Goal: Task Accomplishment & Management: Use online tool/utility

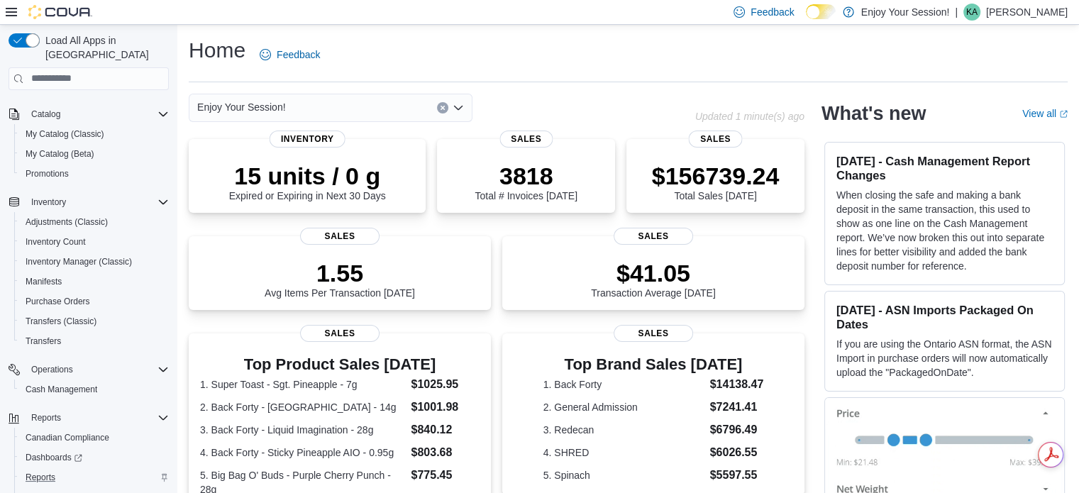
scroll to position [122, 0]
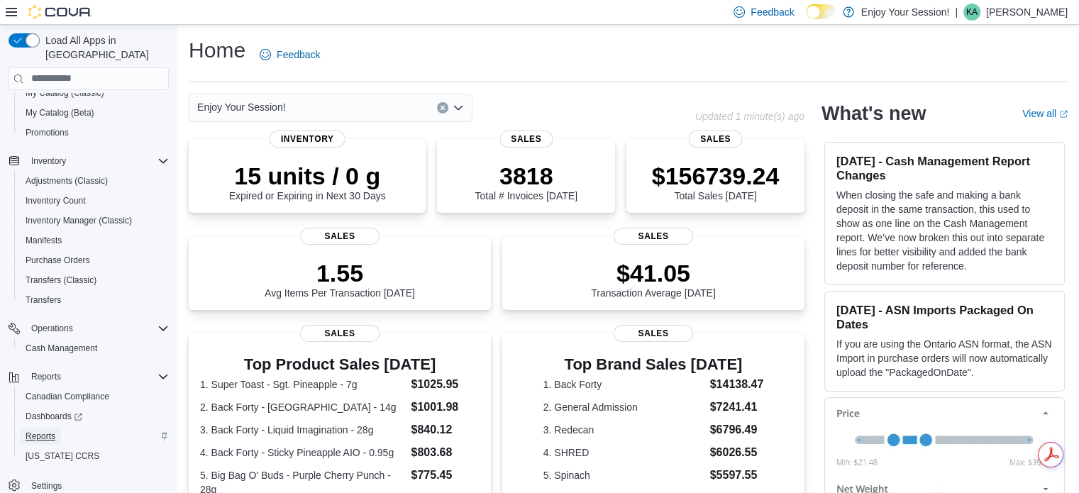
click at [45, 431] on span "Reports" at bounding box center [41, 436] width 30 height 11
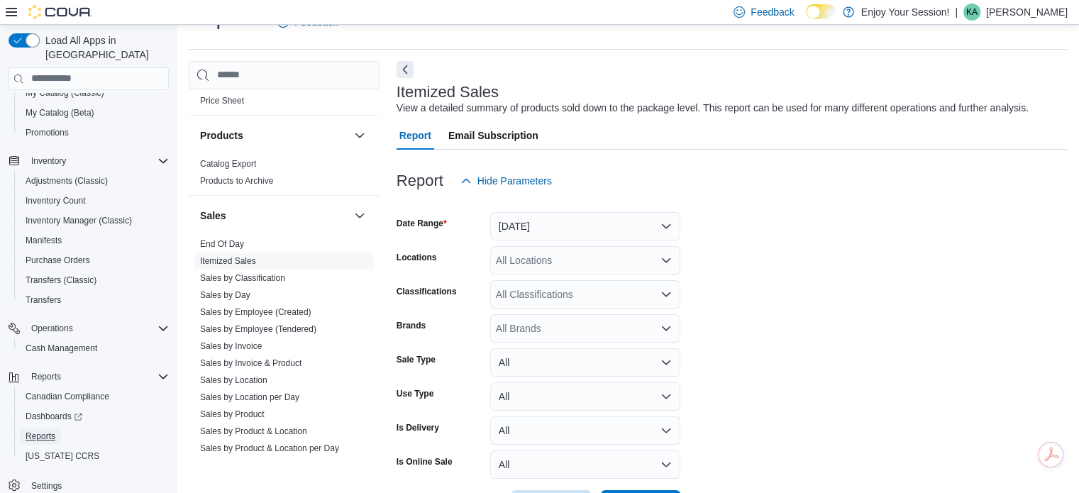
scroll to position [928, 0]
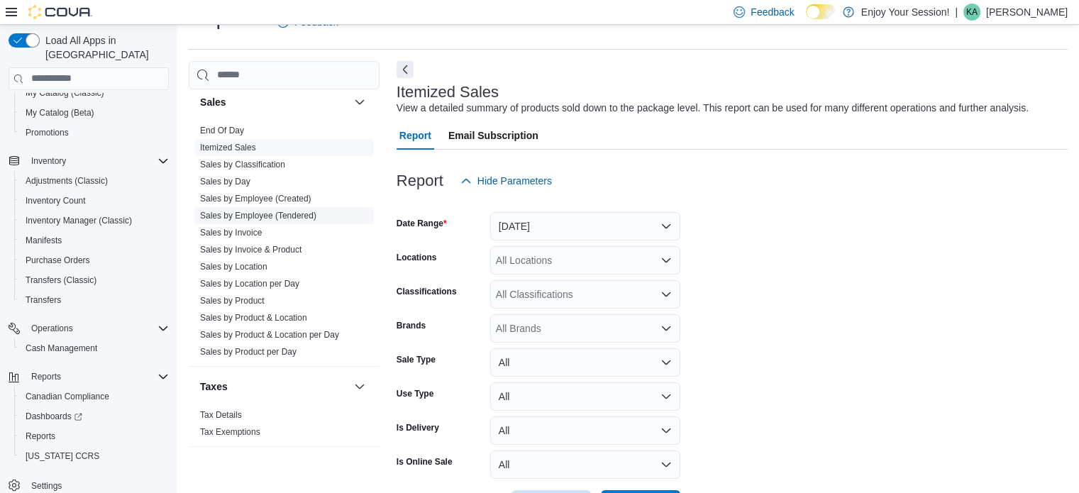
click at [274, 211] on link "Sales by Employee (Tendered)" at bounding box center [258, 216] width 116 height 10
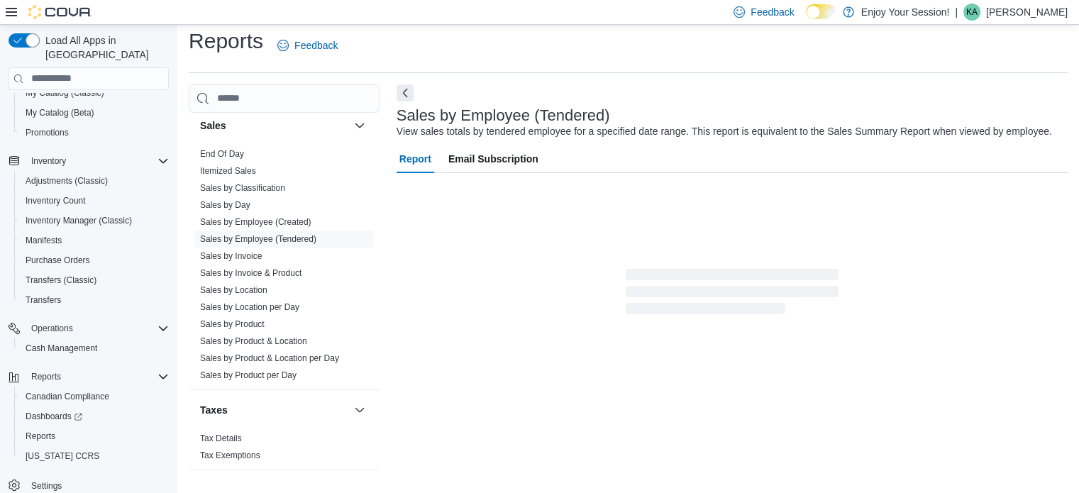
scroll to position [33, 0]
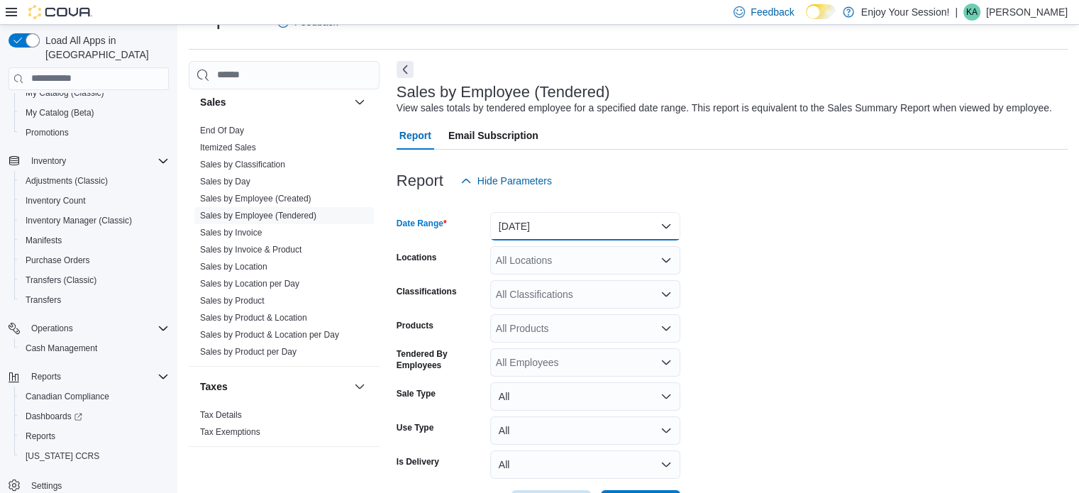
click at [546, 215] on button "[DATE]" at bounding box center [585, 226] width 190 height 28
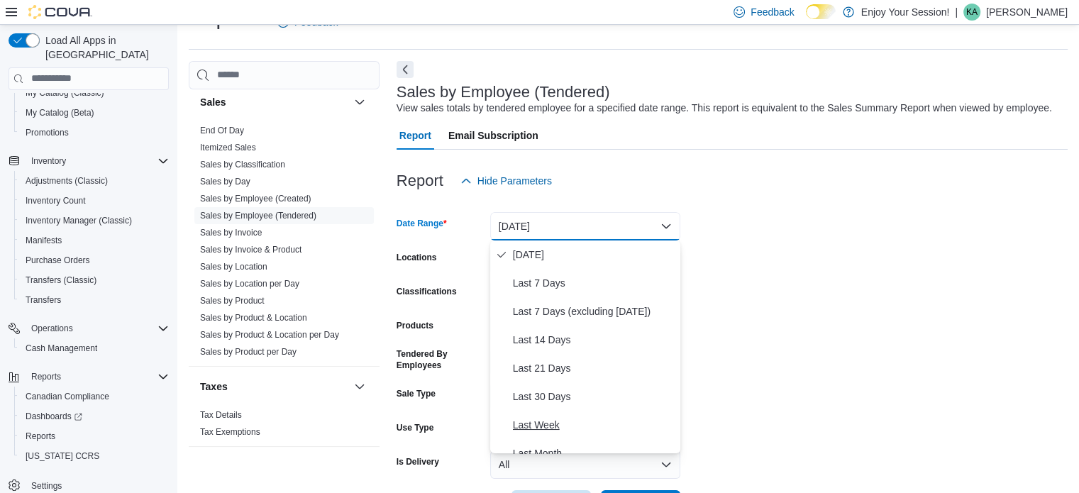
scroll to position [213, 0]
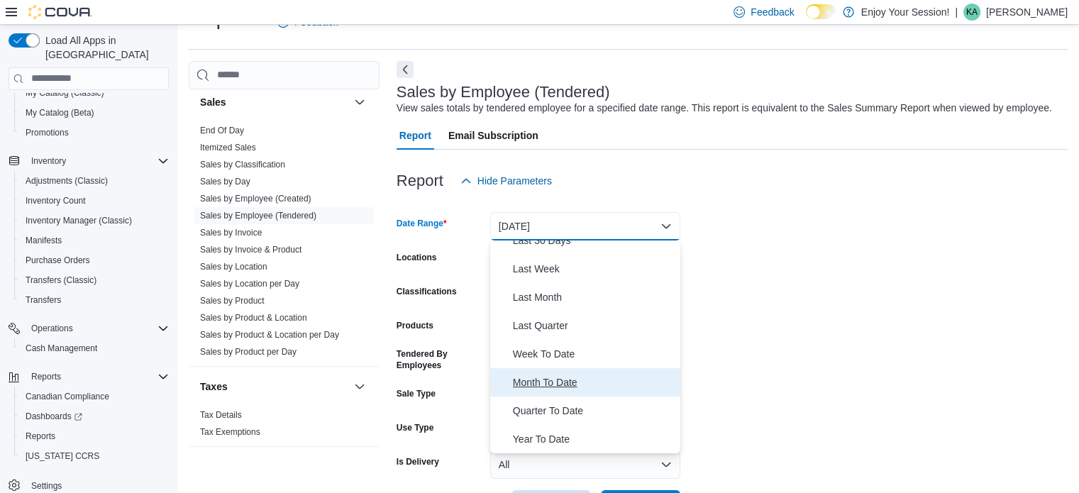
click at [553, 383] on span "Month To Date" at bounding box center [594, 382] width 162 height 17
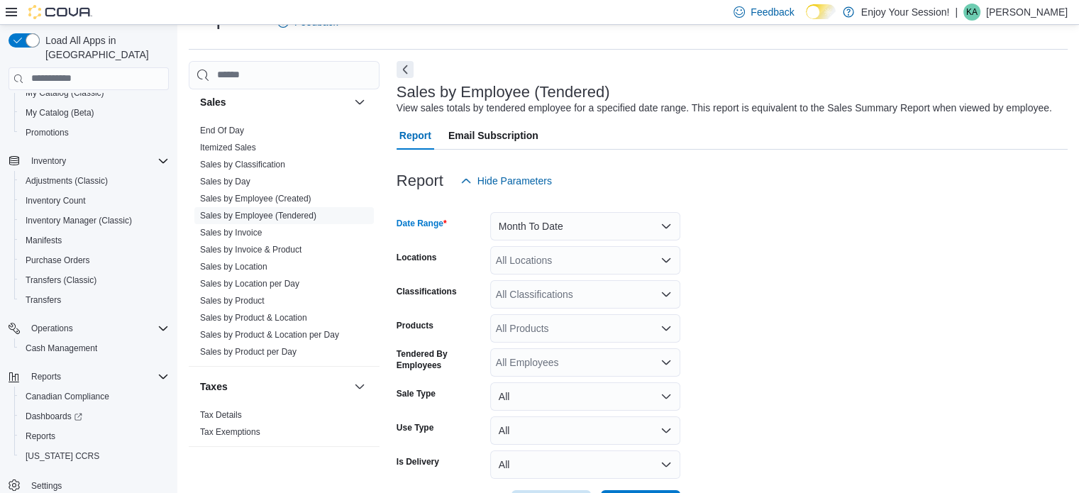
click at [524, 258] on div "All Locations" at bounding box center [585, 260] width 190 height 28
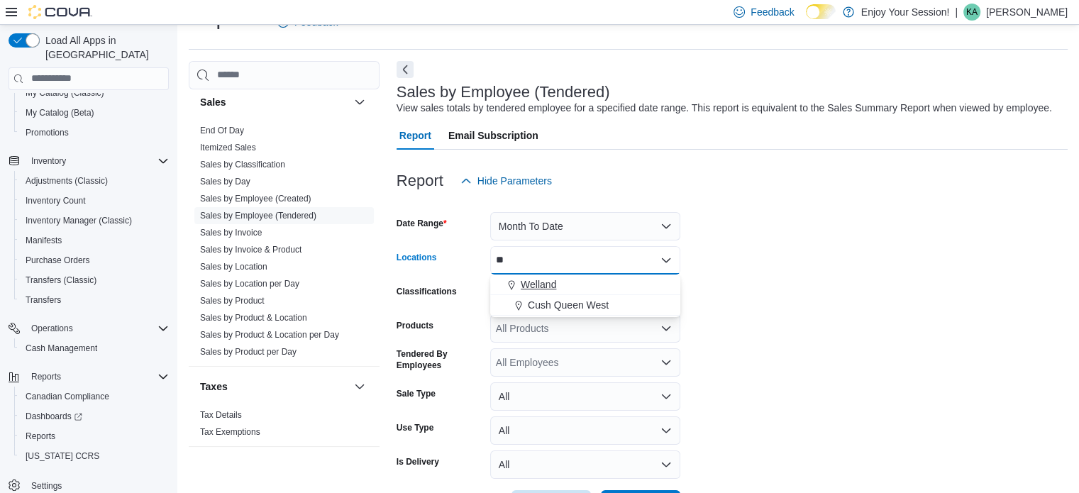
type input "**"
click at [528, 284] on span "Welland" at bounding box center [538, 284] width 35 height 14
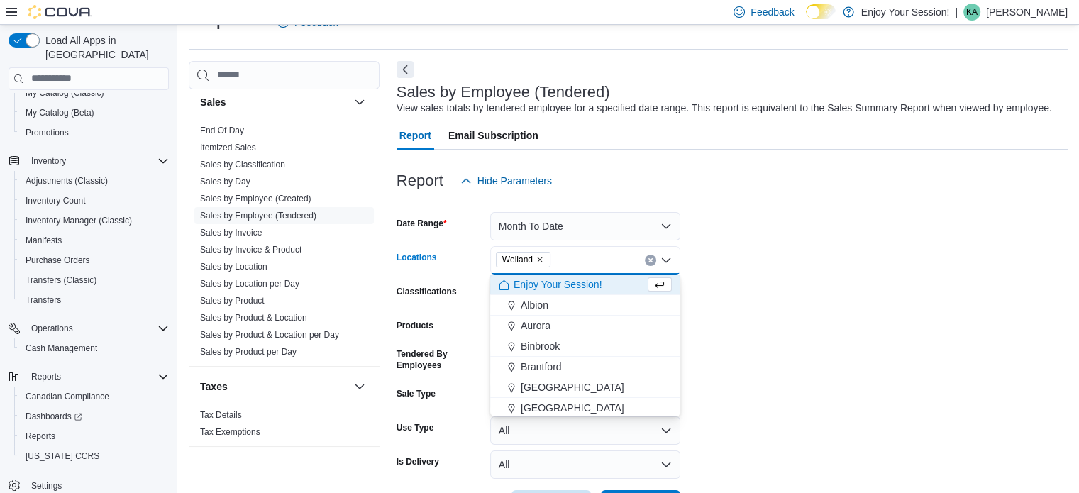
click at [1022, 318] on form "Date Range Month To Date Locations [GEOGRAPHIC_DATA] Combo box. Selected. [GEOG…" at bounding box center [732, 357] width 671 height 324
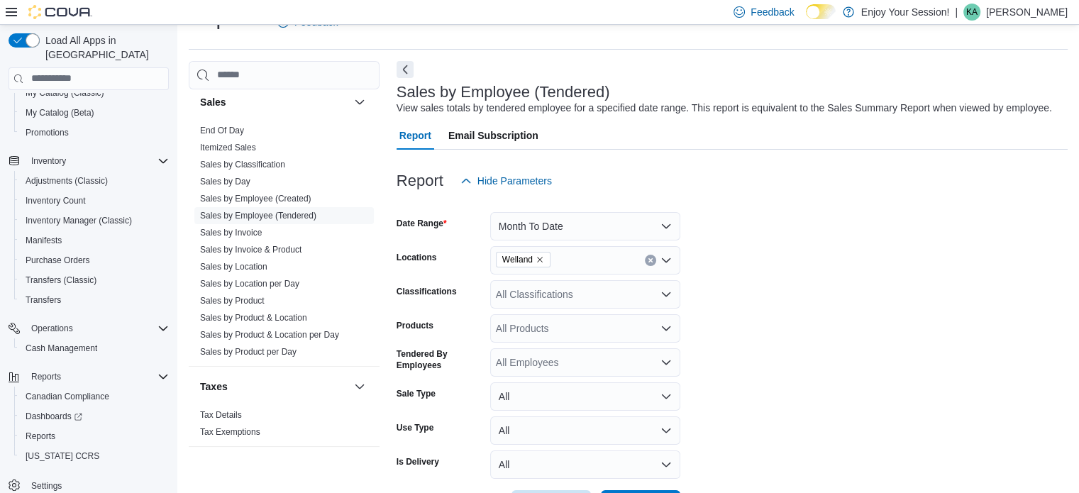
click at [574, 294] on div "All Classifications" at bounding box center [585, 294] width 190 height 28
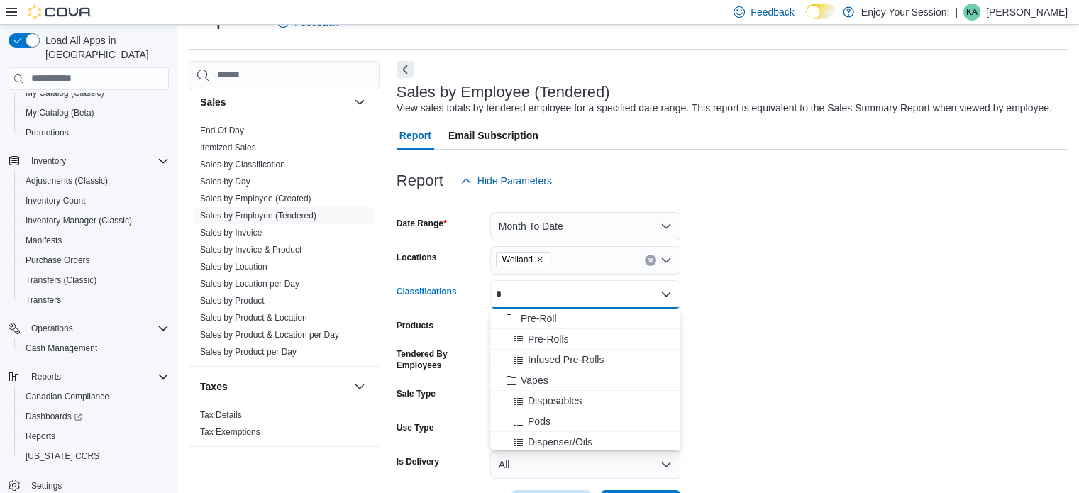
type input "*"
click at [556, 314] on div "Pre-Roll" at bounding box center [585, 319] width 173 height 14
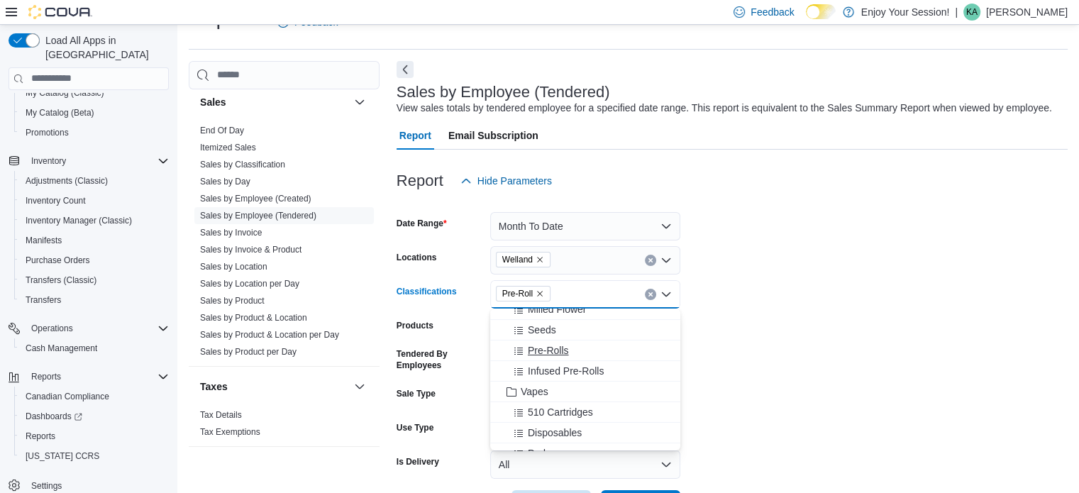
click at [560, 345] on span "Pre-Rolls" at bounding box center [548, 350] width 41 height 14
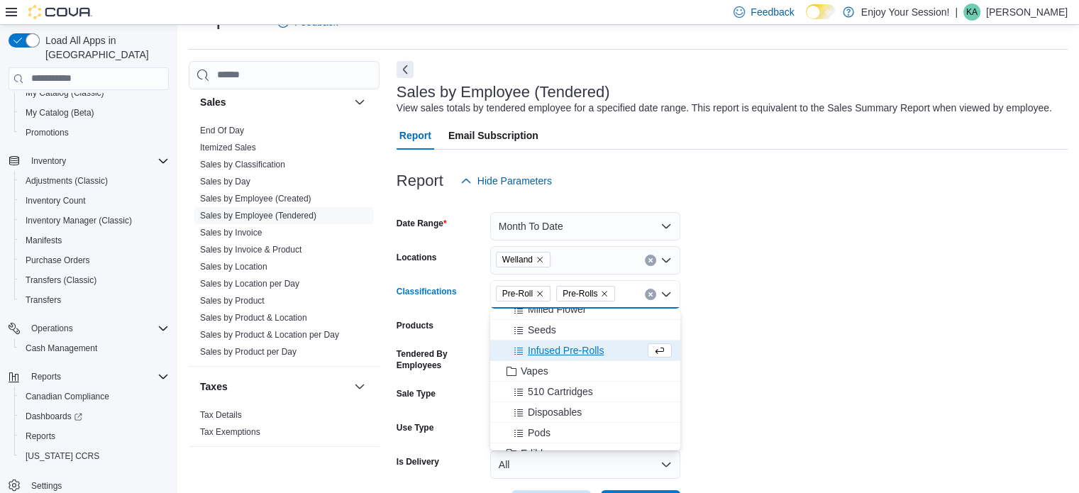
click at [560, 345] on span "Infused Pre-Rolls" at bounding box center [566, 350] width 76 height 14
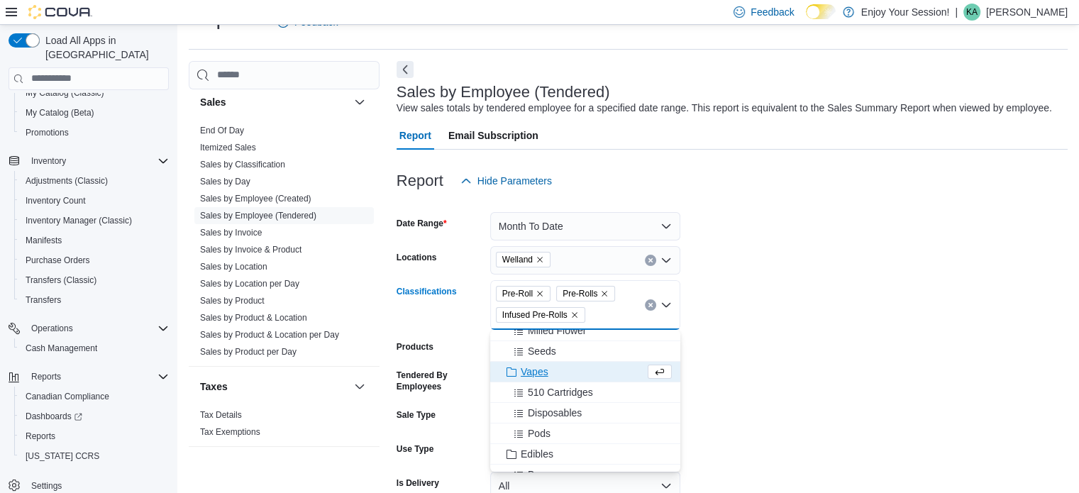
click at [1005, 331] on form "Date Range Month To Date Locations Welland Classifications Pre-Roll Pre-Rolls I…" at bounding box center [732, 367] width 671 height 345
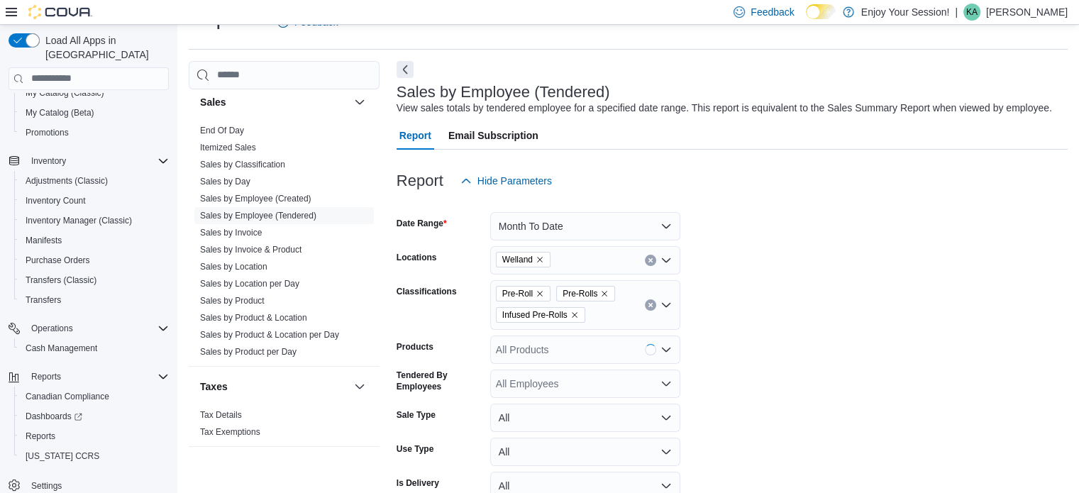
scroll to position [104, 0]
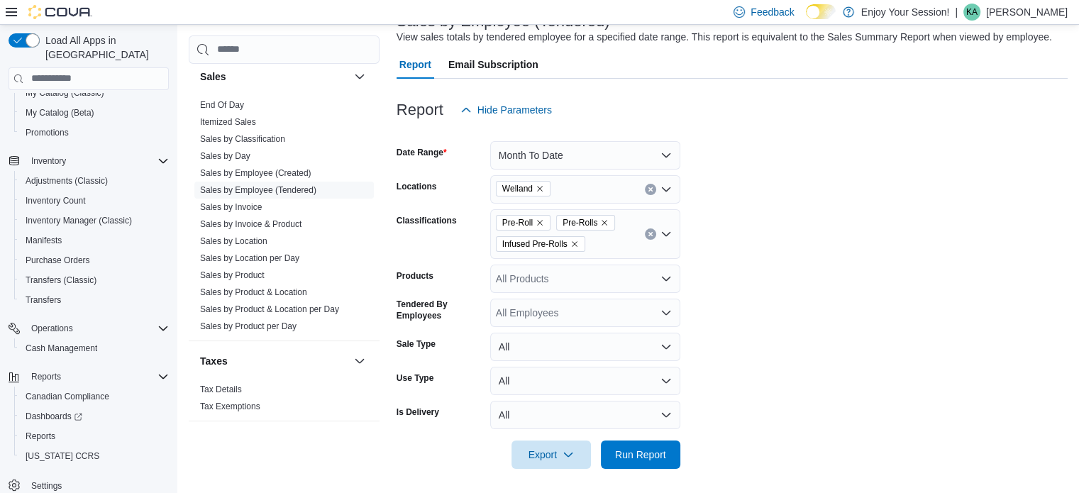
click at [568, 307] on div "All Employees" at bounding box center [585, 313] width 190 height 28
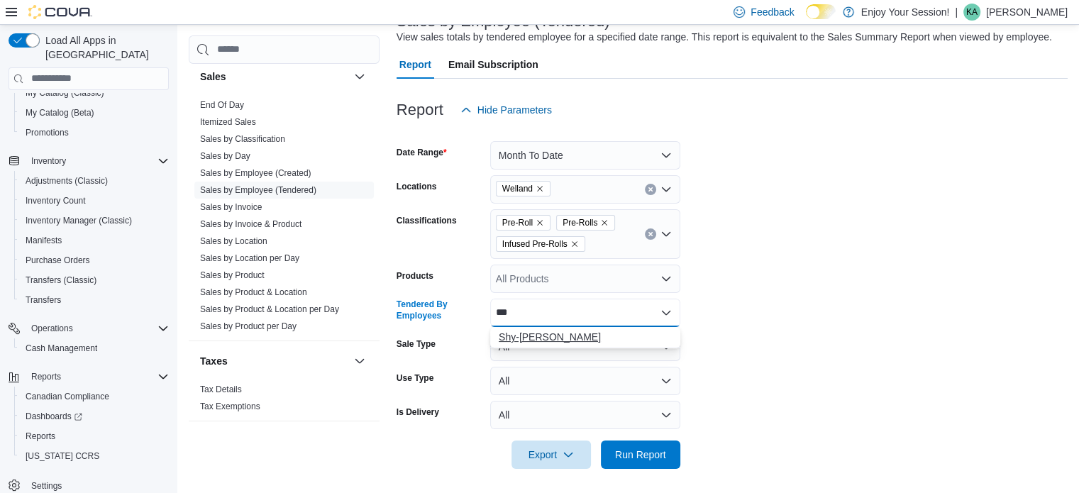
type input "***"
click at [555, 340] on span "Shy-[PERSON_NAME]" at bounding box center [585, 337] width 173 height 14
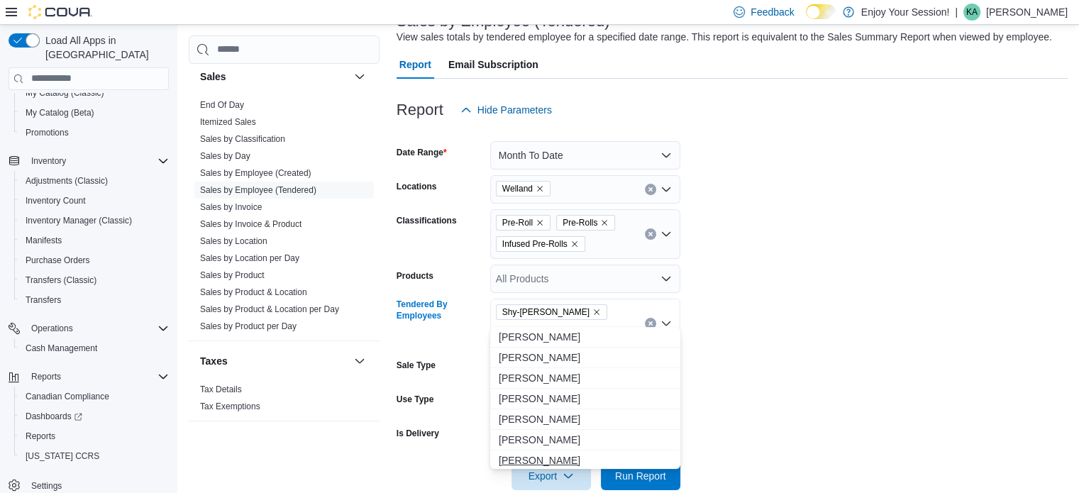
type input "*****"
click at [526, 455] on span "[PERSON_NAME]" at bounding box center [585, 460] width 173 height 14
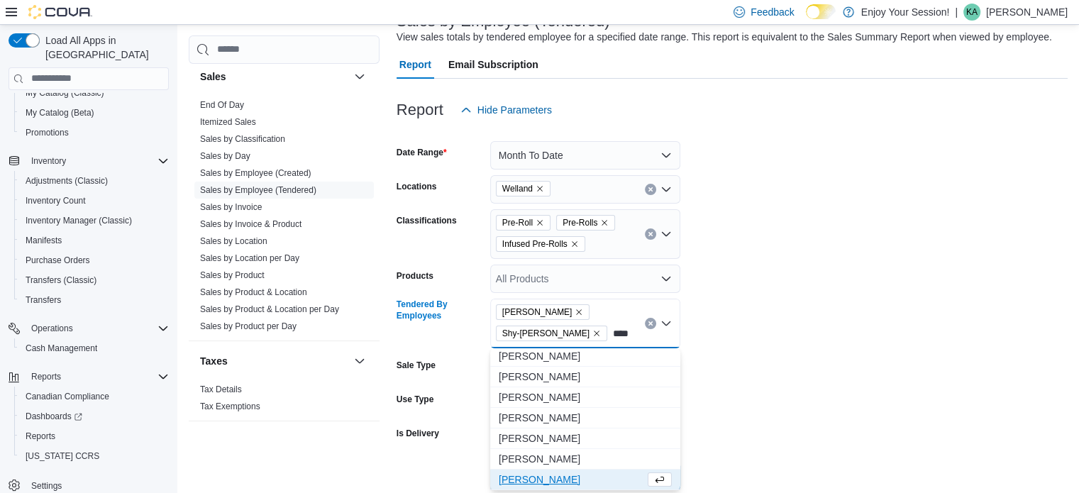
scroll to position [0, 0]
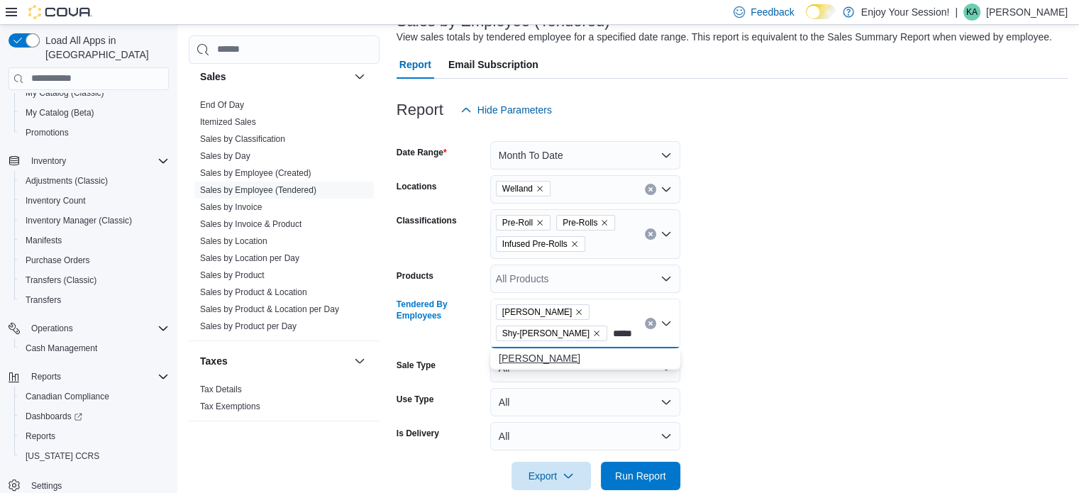
type input "*****"
click at [536, 357] on span "[PERSON_NAME]" at bounding box center [585, 358] width 173 height 14
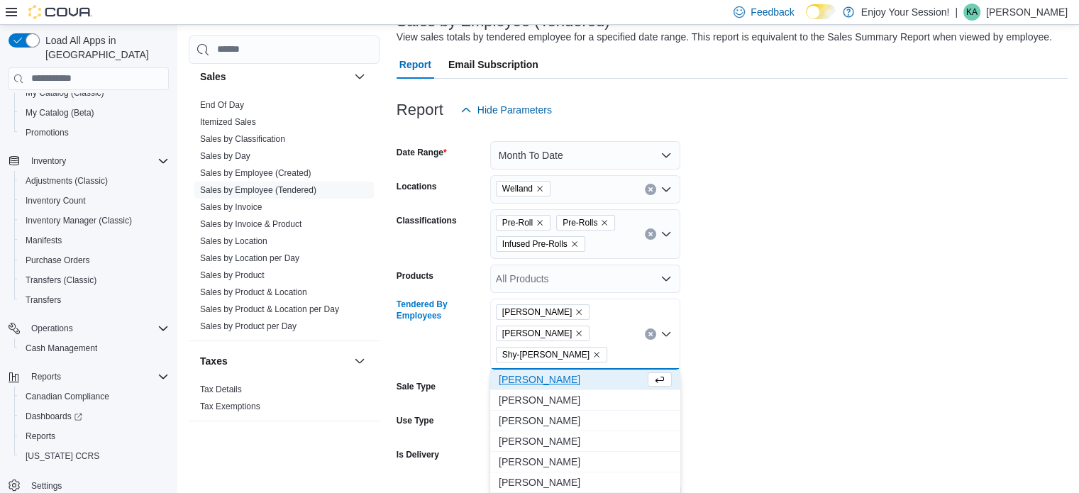
click at [888, 304] on form "Date Range Month To Date Locations Welland Classifications Pre-Roll Pre-Rolls I…" at bounding box center [732, 317] width 671 height 387
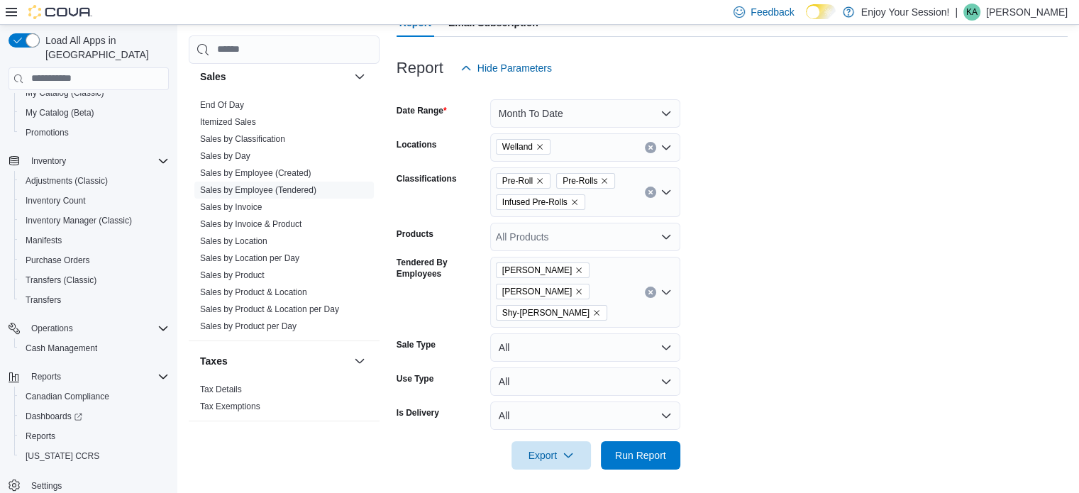
scroll to position [150, 0]
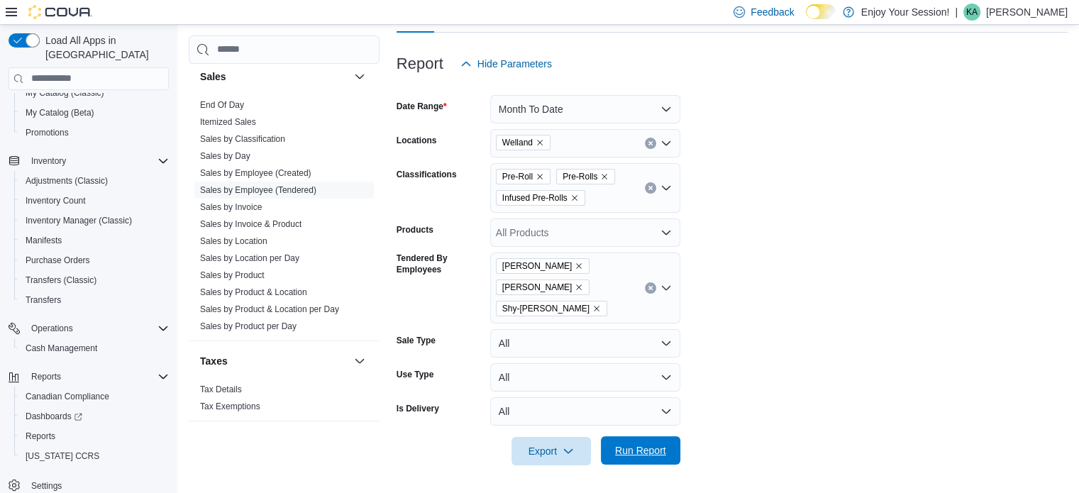
click at [621, 453] on span "Run Report" at bounding box center [640, 450] width 51 height 14
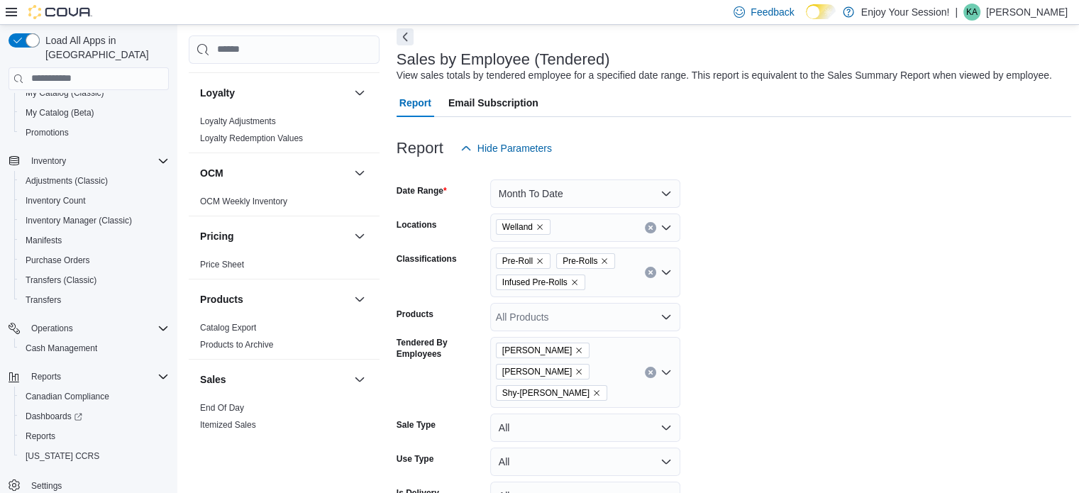
scroll to position [644, 0]
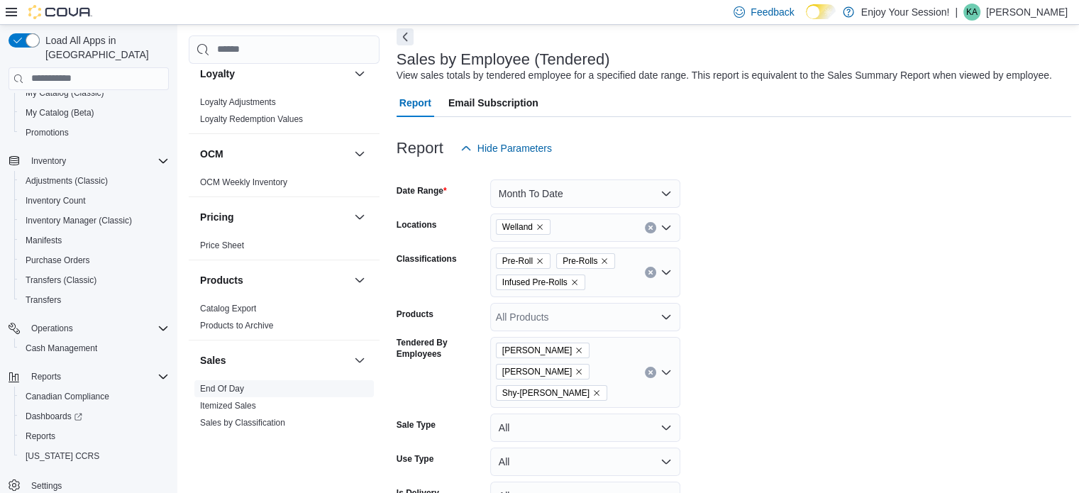
click at [231, 385] on link "End Of Day" at bounding box center [222, 389] width 44 height 10
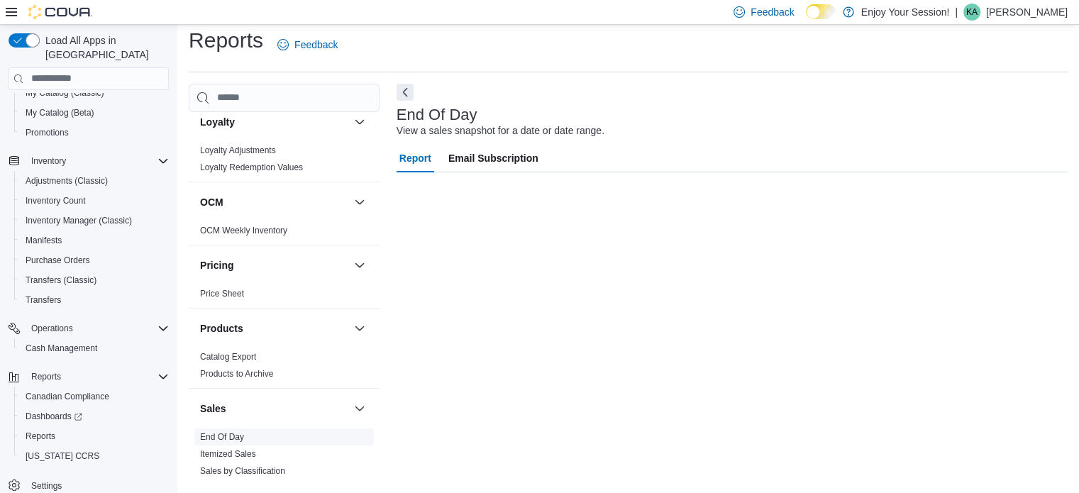
scroll to position [9, 0]
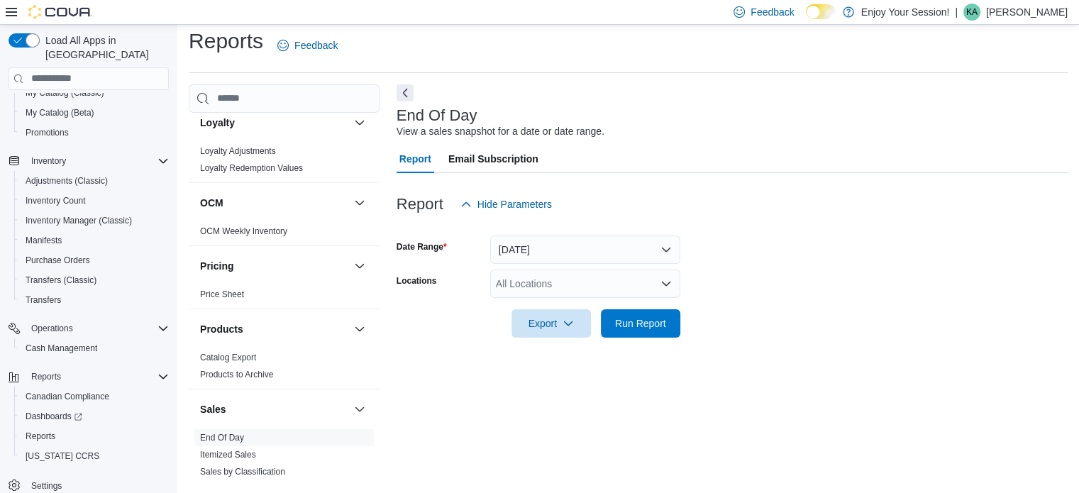
click at [557, 285] on div "All Locations" at bounding box center [585, 284] width 190 height 28
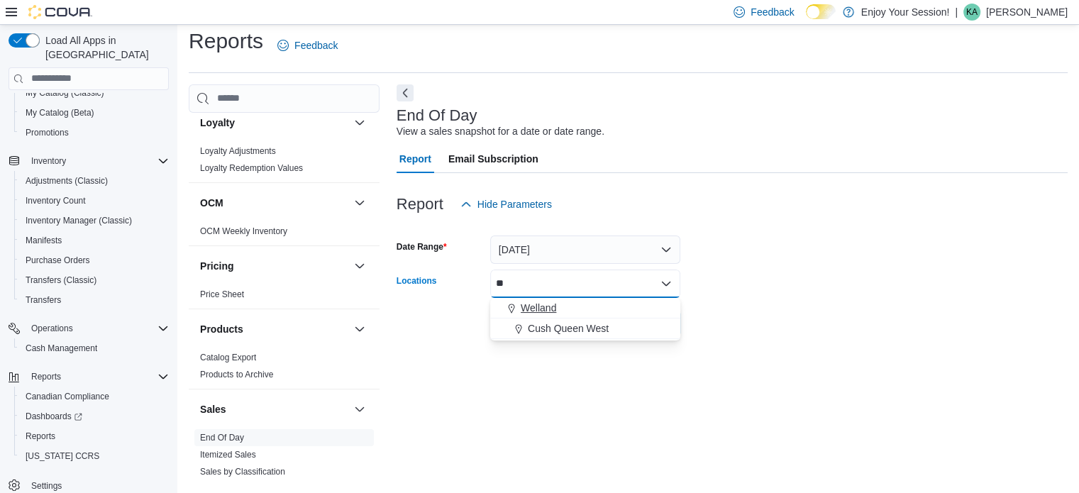
type input "**"
click at [553, 309] on span "Welland" at bounding box center [538, 308] width 35 height 14
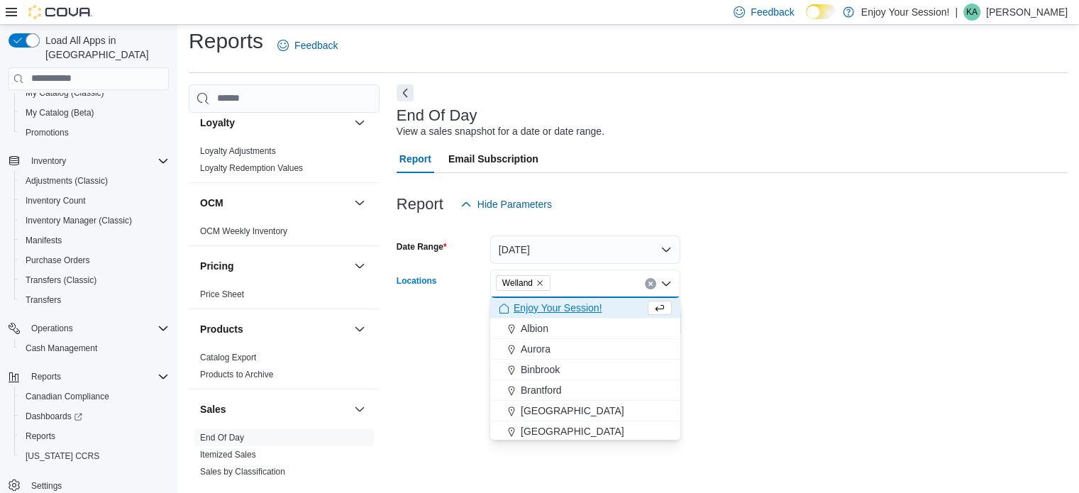
click at [705, 249] on form "Date Range [DATE] Locations [GEOGRAPHIC_DATA] Combo box. Selected. [GEOGRAPHIC_…" at bounding box center [732, 278] width 671 height 119
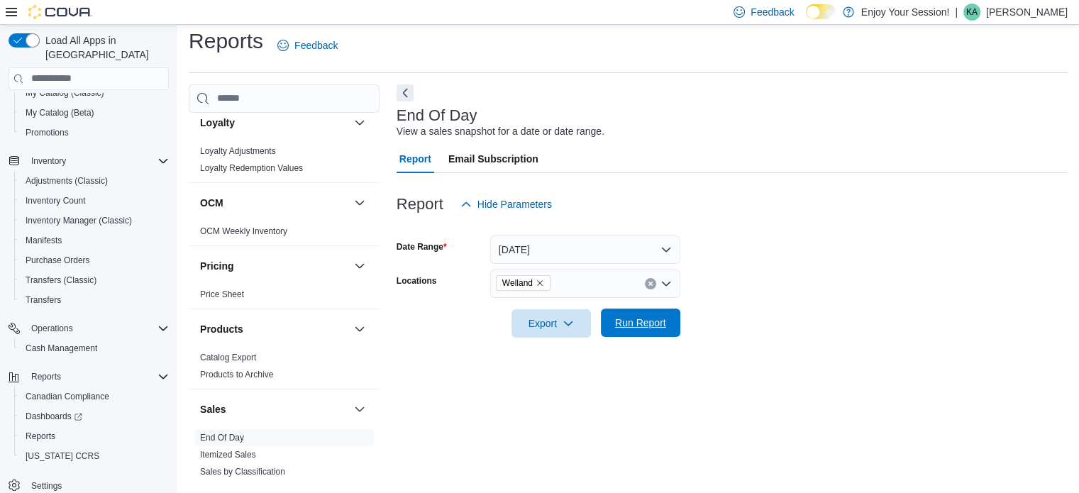
click at [659, 330] on span "Run Report" at bounding box center [641, 323] width 62 height 28
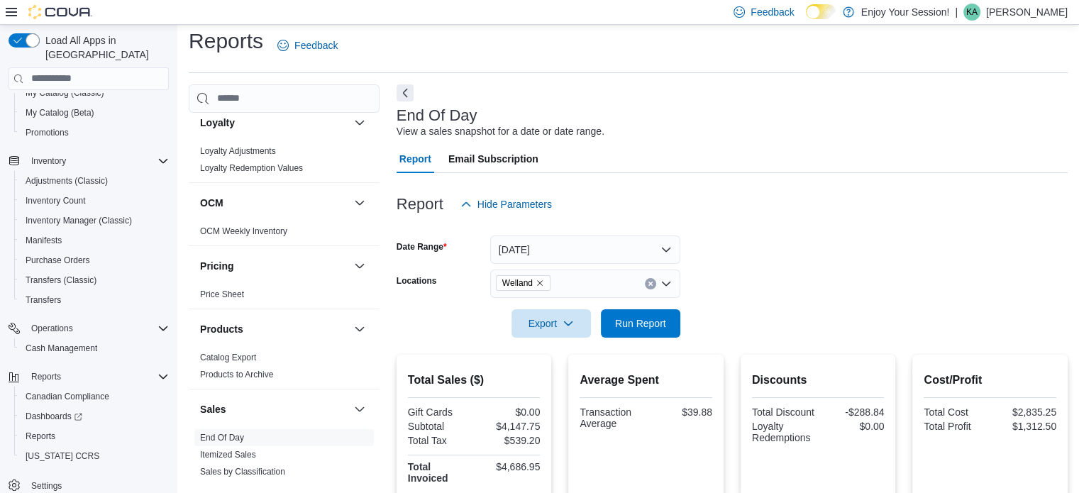
click at [766, 235] on div at bounding box center [732, 227] width 671 height 17
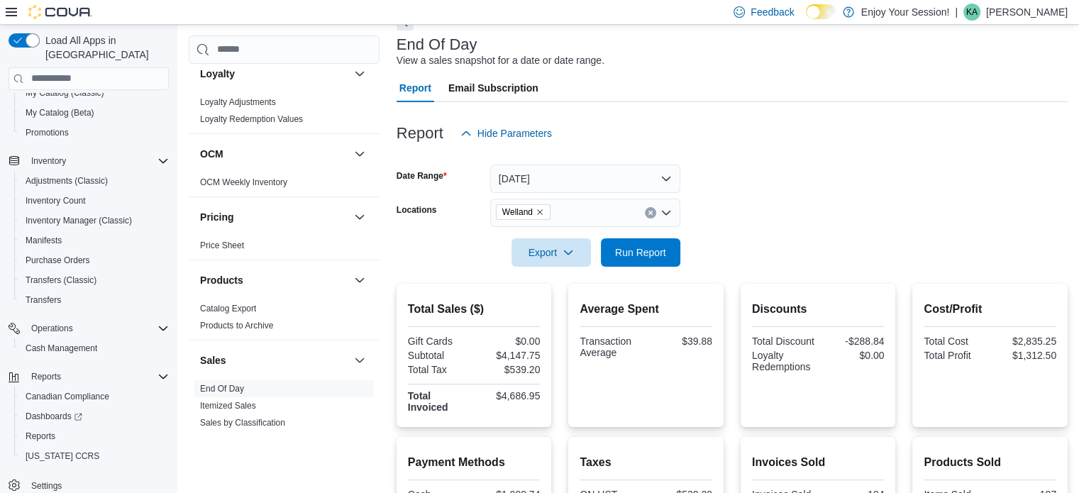
scroll to position [222, 0]
